Goal: Use online tool/utility: Use online tool/utility

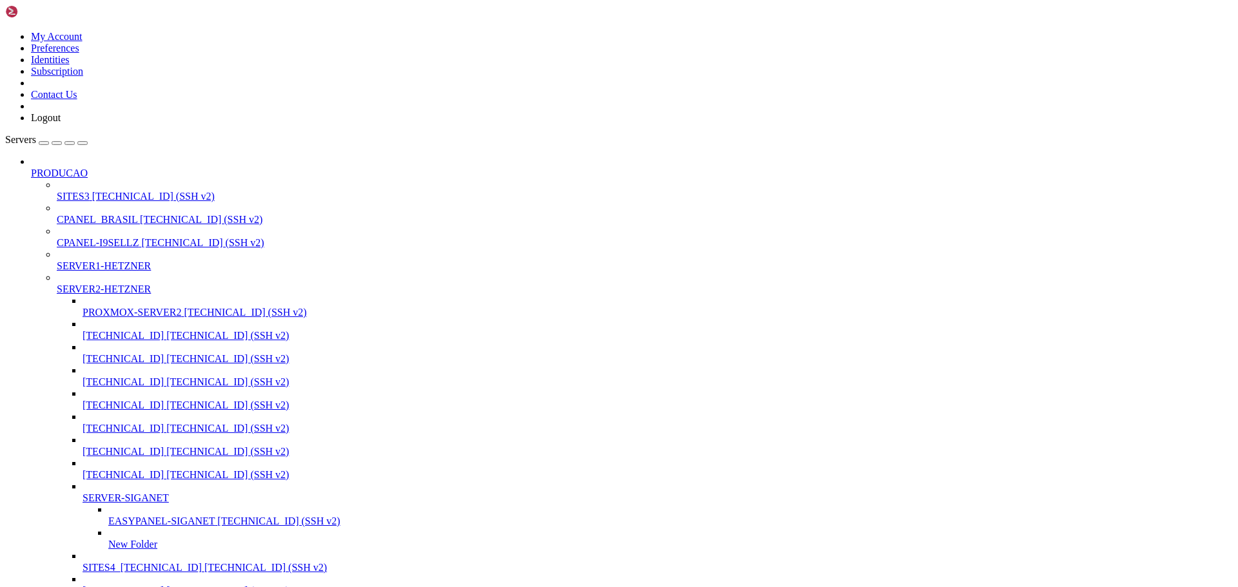
scroll to position [235379, 0]
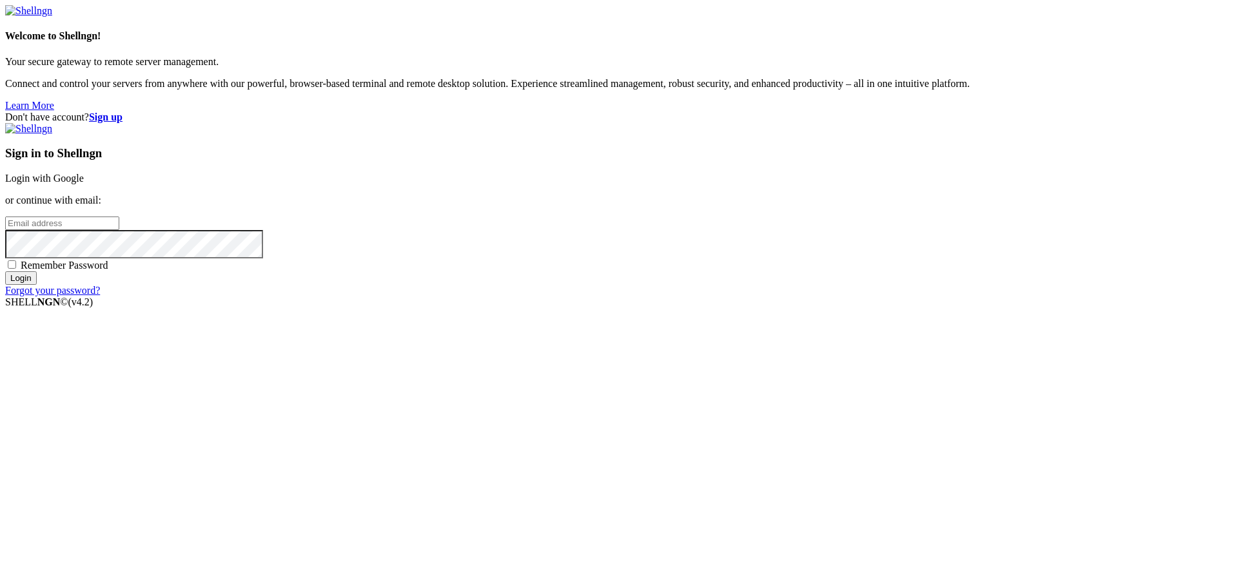
click at [84, 184] on link "Login with Google" at bounding box center [44, 178] width 79 height 11
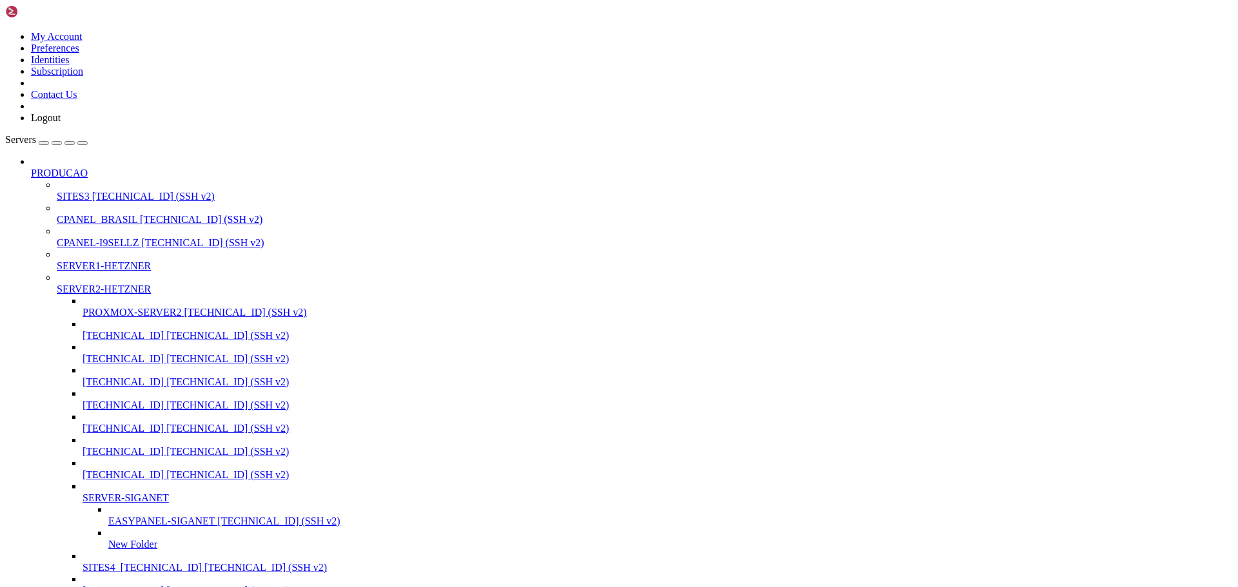
scroll to position [235379, 0]
